Goal: Information Seeking & Learning: Learn about a topic

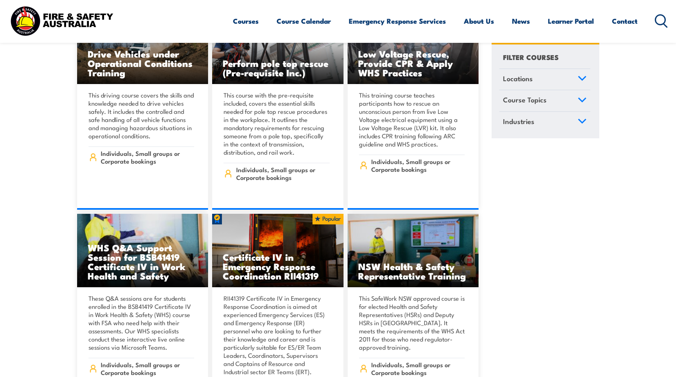
scroll to position [2488, 0]
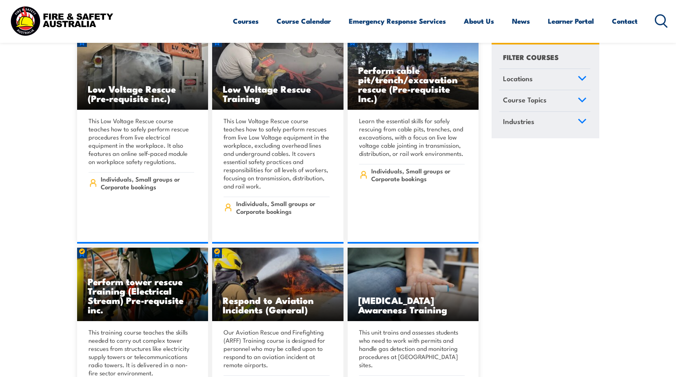
click at [579, 100] on icon at bounding box center [582, 100] width 9 height 6
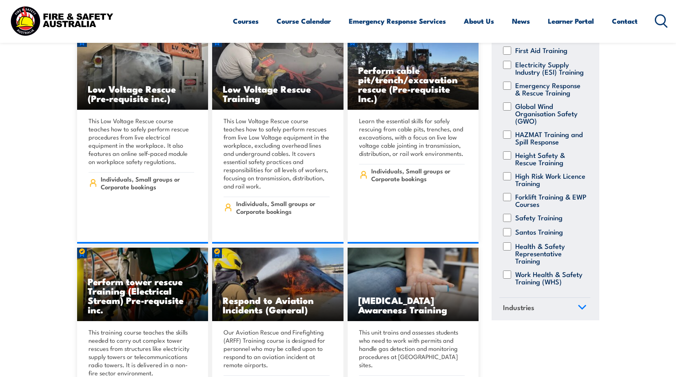
scroll to position [160, 0]
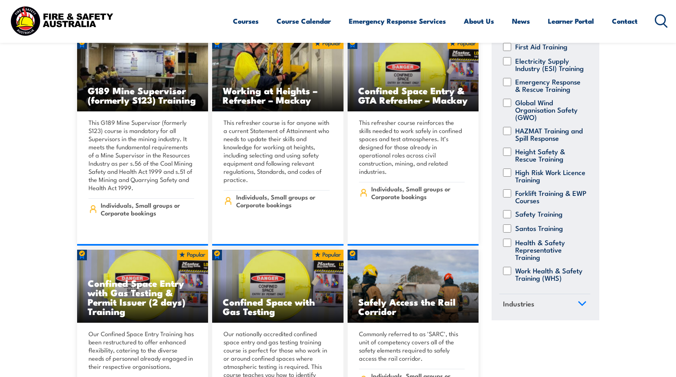
scroll to position [783, 0]
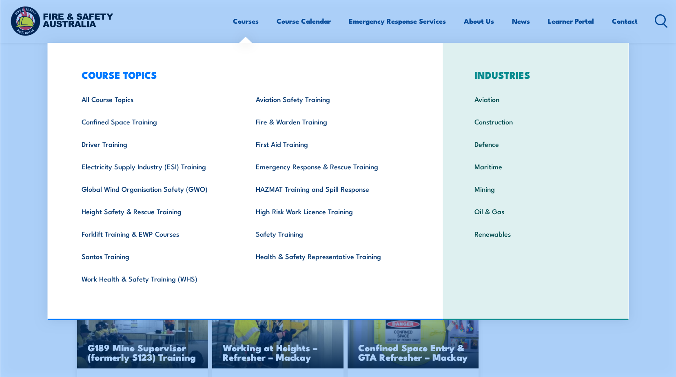
click at [242, 18] on link "Courses" at bounding box center [246, 21] width 26 height 22
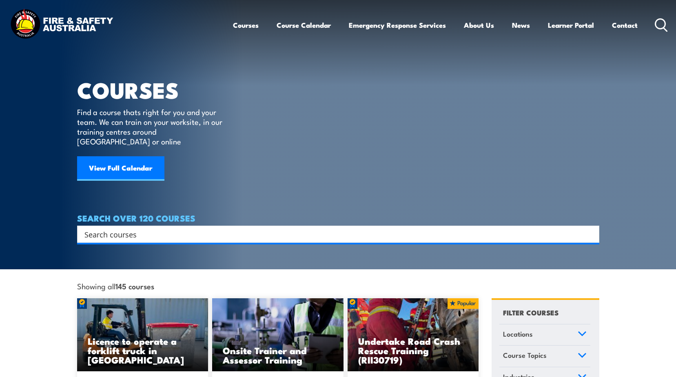
click at [133, 228] on input "Search input" at bounding box center [332, 234] width 497 height 12
type input "mnetal health"
